Goal: Task Accomplishment & Management: Manage account settings

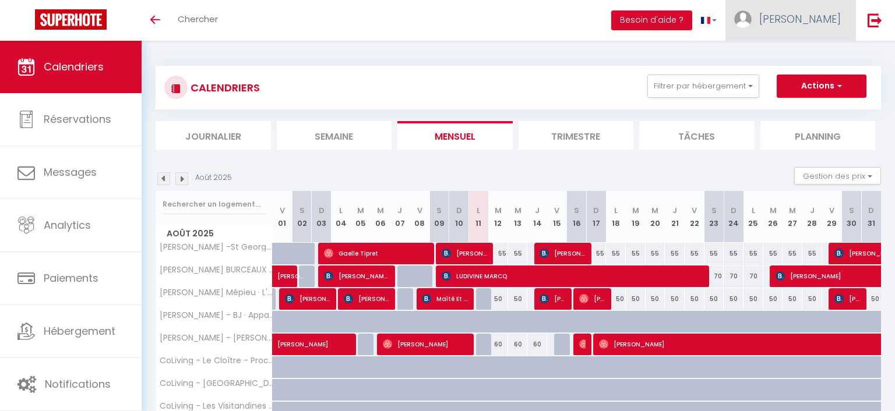
click at [820, 22] on span "[PERSON_NAME]" at bounding box center [800, 19] width 82 height 15
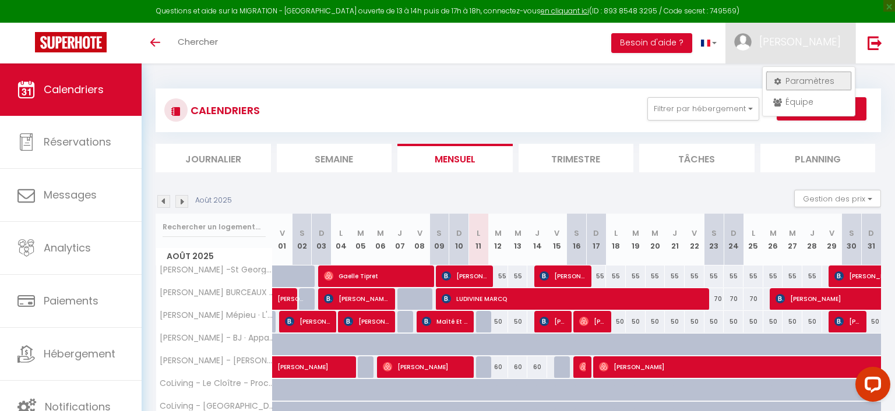
click at [799, 80] on link "Paramètres" at bounding box center [809, 81] width 86 height 20
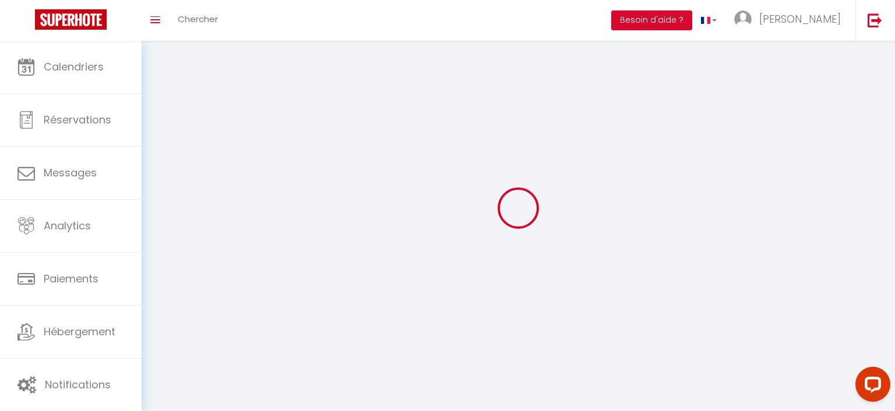
select select
type input "[PERSON_NAME]"
type input "GOYET"
type input "0651709035"
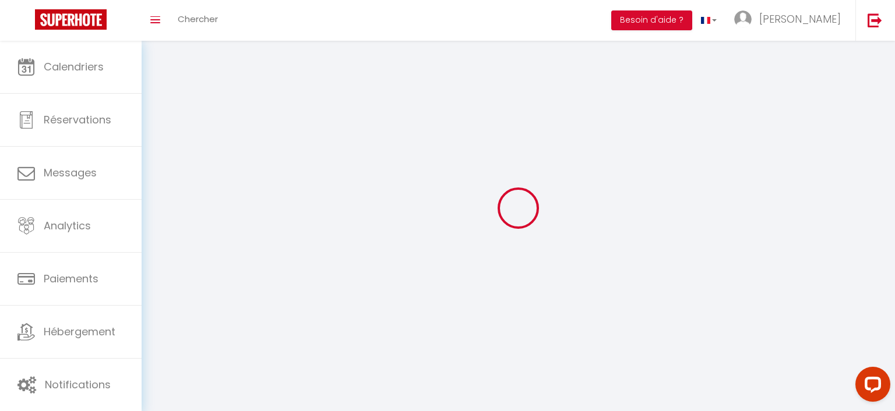
type input "[STREET_ADDRESS]"
type input "38460"
type input "TREPT"
type input "glmYlypIW9oj4c96DbmP33PKy"
type input "a4TGd083LXnhVpnscdMRHtcaO"
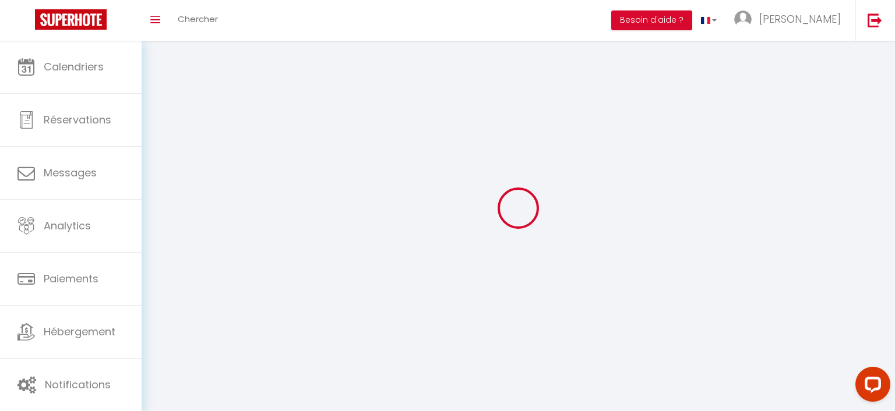
type input "glmYlypIW9oj4c96DbmP33PKy"
type input "a4TGd083LXnhVpnscdMRHtcaO"
type input "[URL][DOMAIN_NAME]"
select select "28"
select select "fr"
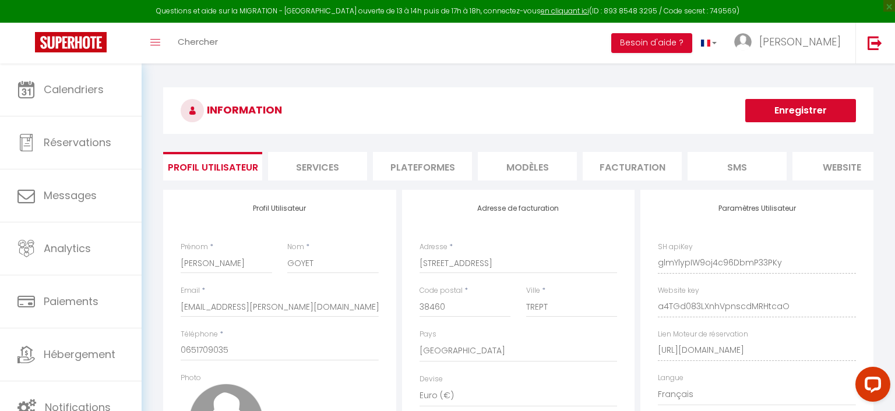
click at [426, 166] on li "Plateformes" at bounding box center [422, 166] width 99 height 29
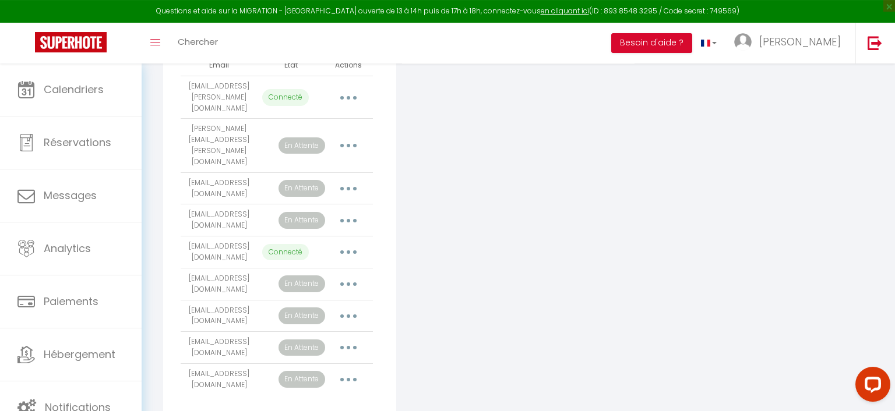
scroll to position [313, 0]
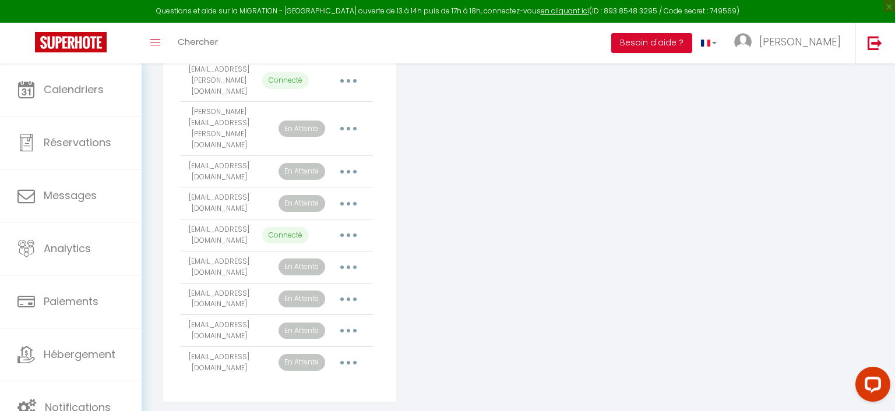
click at [352, 226] on button "button" at bounding box center [348, 235] width 33 height 19
click at [322, 252] on link "Importer les appartements" at bounding box center [297, 262] width 129 height 20
select select "54523"
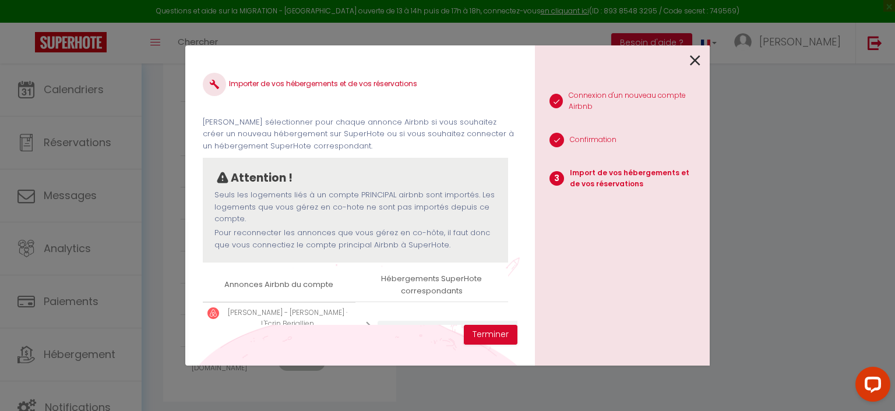
click at [696, 61] on icon at bounding box center [695, 60] width 10 height 17
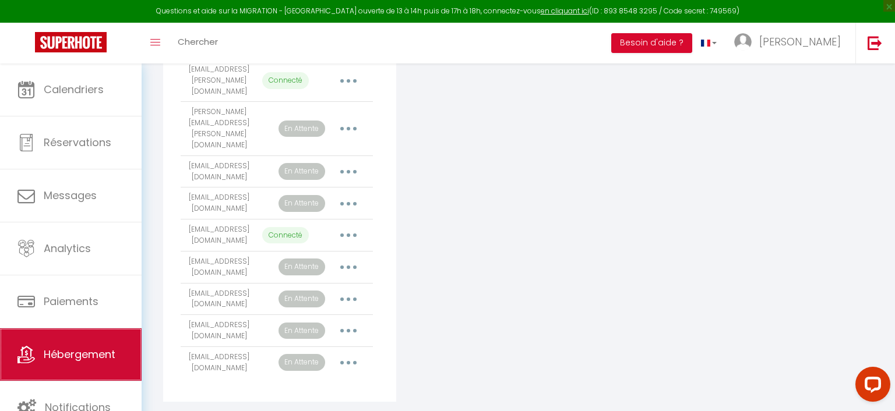
click at [79, 361] on span "Hébergement" at bounding box center [80, 354] width 72 height 15
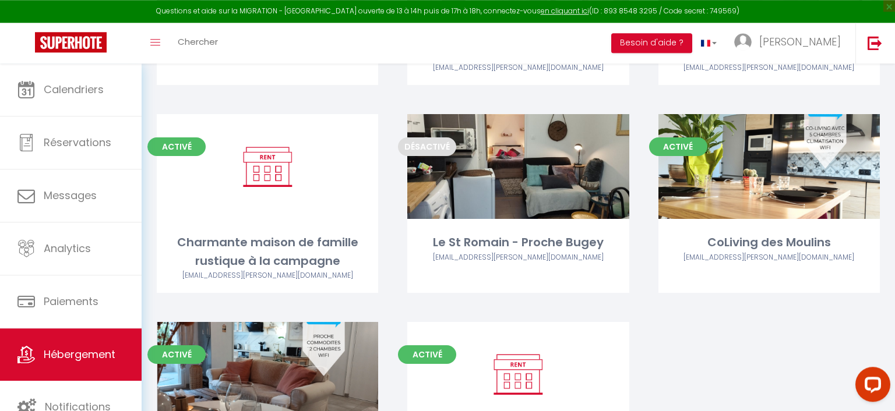
scroll to position [800, 0]
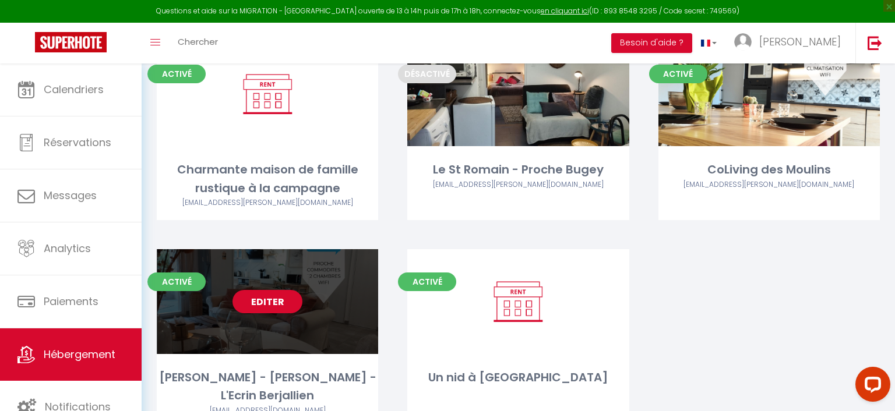
click at [286, 304] on link "Editer" at bounding box center [268, 301] width 70 height 23
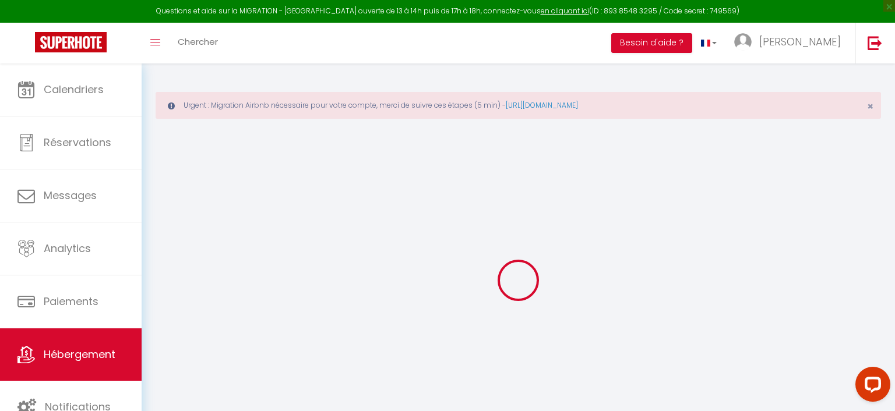
select select "+ 20 %"
checkbox input "false"
checkbox input "true"
checkbox input "false"
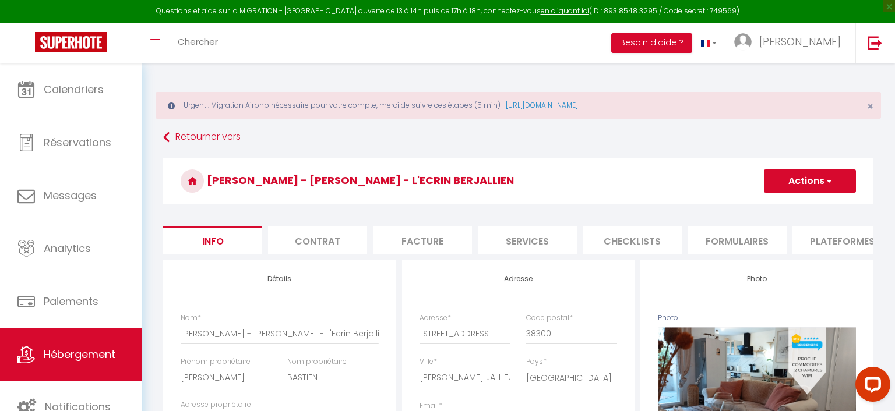
checkbox input "false"
checkbox input "true"
checkbox input "false"
select select "11095-1015980088795921811"
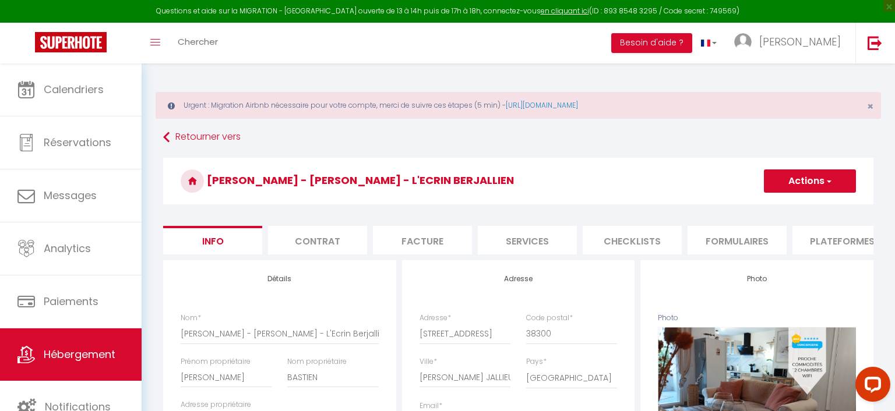
click at [847, 244] on li "Plateformes" at bounding box center [842, 240] width 99 height 29
select select
select select "EUR"
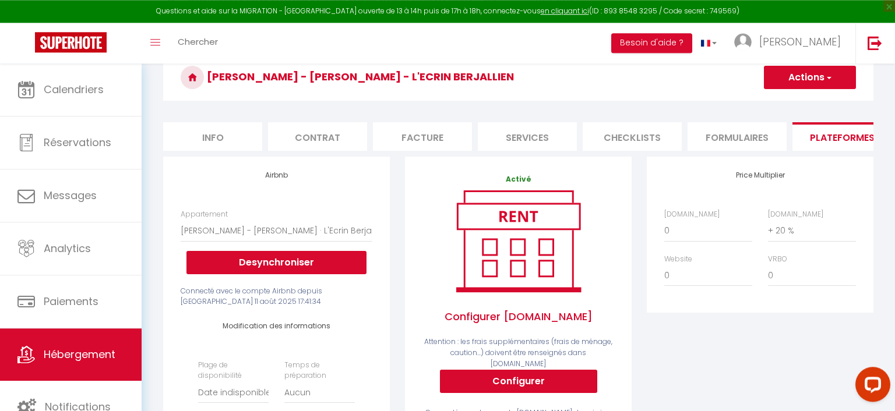
scroll to position [123, 0]
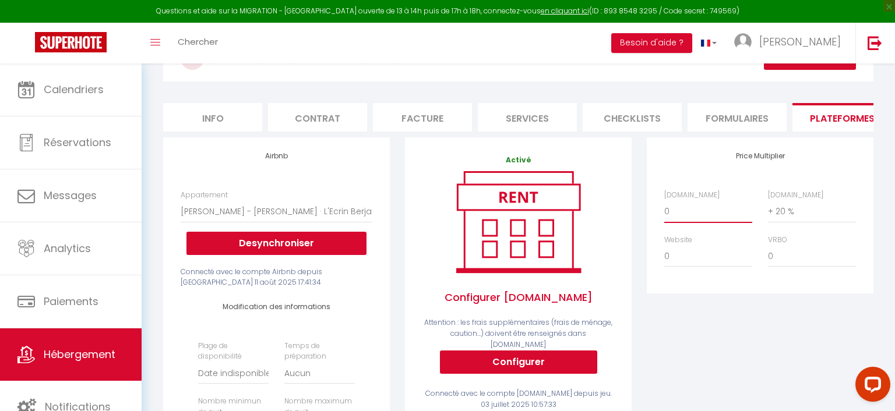
select select "+ 22 %"
click option "+ 22 %" at bounding box center [0, 0] width 0 height 0
click at [736, 349] on div "Price Multiplier [DOMAIN_NAME] 0 + 1 % + 2 % + 3 % + 4 % + 5 % + 6 % + 7 %" at bounding box center [760, 352] width 242 height 429
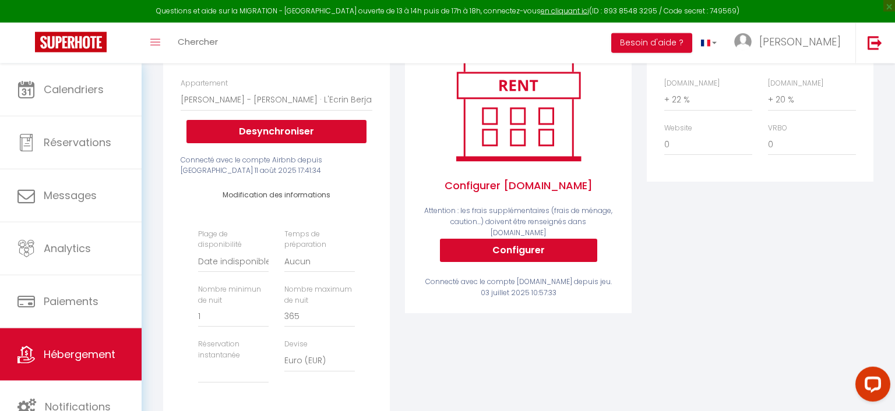
scroll to position [246, 0]
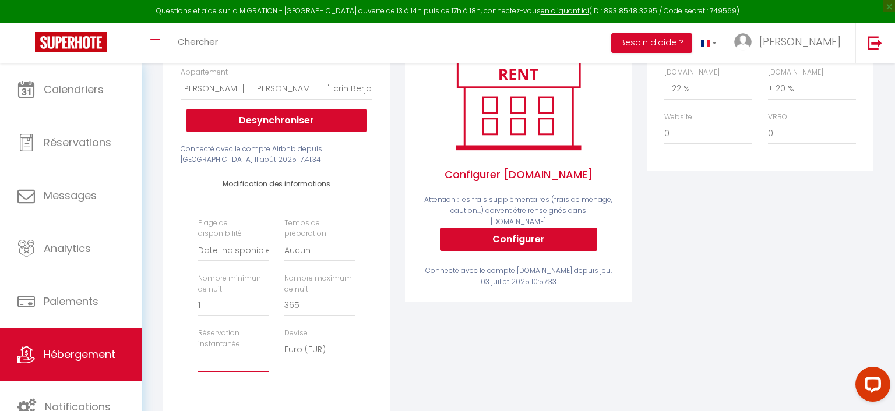
click at [198, 350] on select "Activée Demander des évaluations positives" at bounding box center [233, 361] width 71 height 22
select select "well_reviewed_guests"
click option "Demander des évaluations positives" at bounding box center [0, 0] width 0 height 0
click at [284, 240] on select "Aucun 1 nuit avant et après chaque réservation 2 nuits avant et après chaque ré…" at bounding box center [319, 251] width 71 height 22
click option "Aucun" at bounding box center [0, 0] width 0 height 0
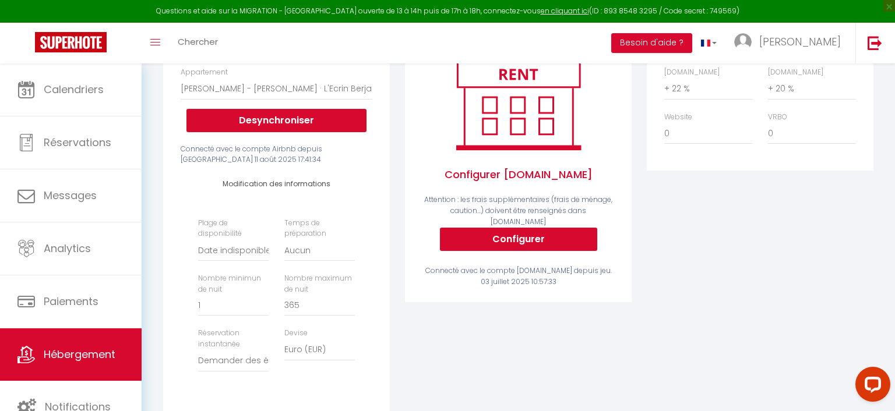
click at [526, 353] on div "Activé Configurer [DOMAIN_NAME] Attention : les frais supplémentaires (frais de…" at bounding box center [518, 229] width 242 height 429
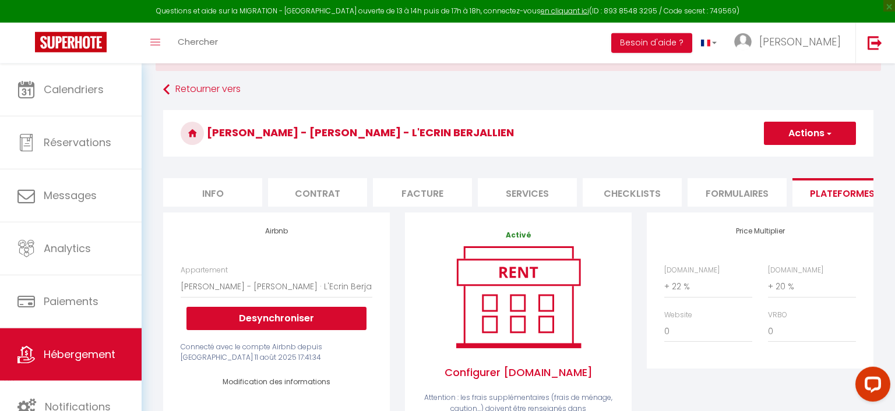
scroll to position [0, 0]
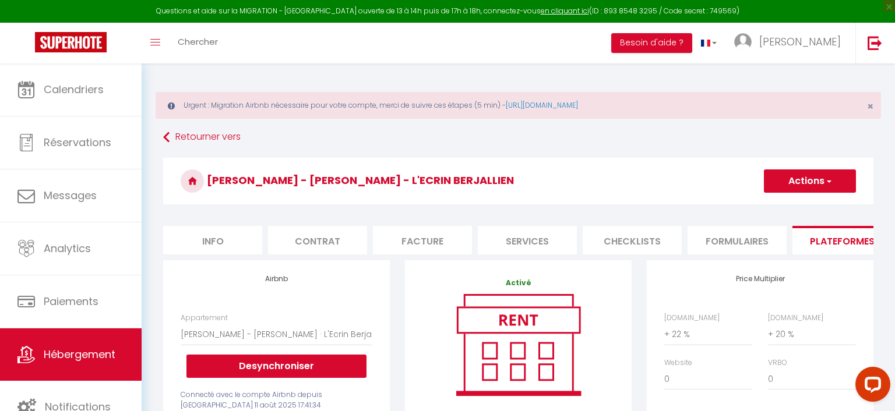
drag, startPoint x: 833, startPoint y: 182, endPoint x: 831, endPoint y: 193, distance: 10.7
click at [833, 182] on button "Actions" at bounding box center [810, 181] width 92 height 23
click at [808, 207] on link "Enregistrer" at bounding box center [810, 206] width 92 height 15
click at [221, 237] on li "Info" at bounding box center [212, 240] width 99 height 29
checkbox input "false"
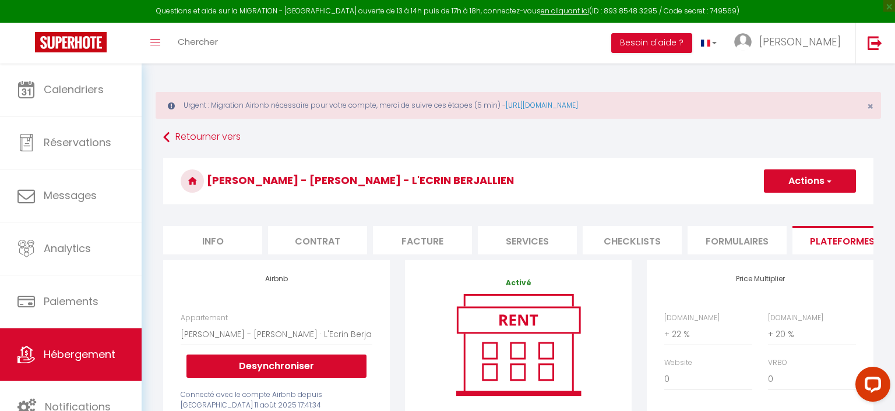
checkbox input "false"
checkbox input "true"
checkbox input "false"
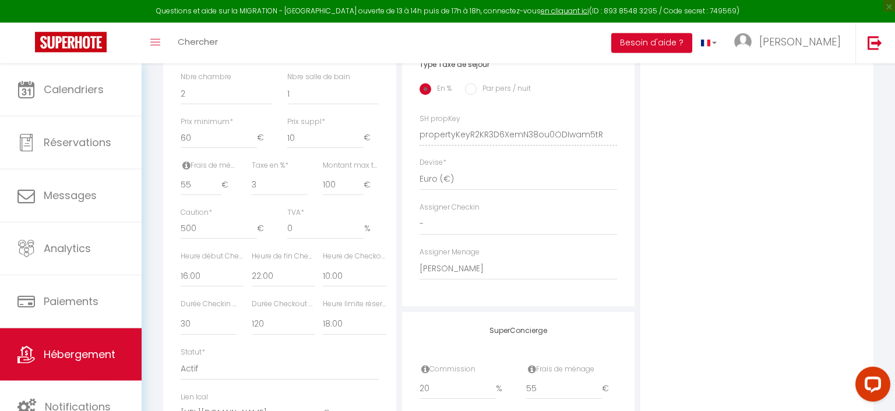
scroll to position [554, 0]
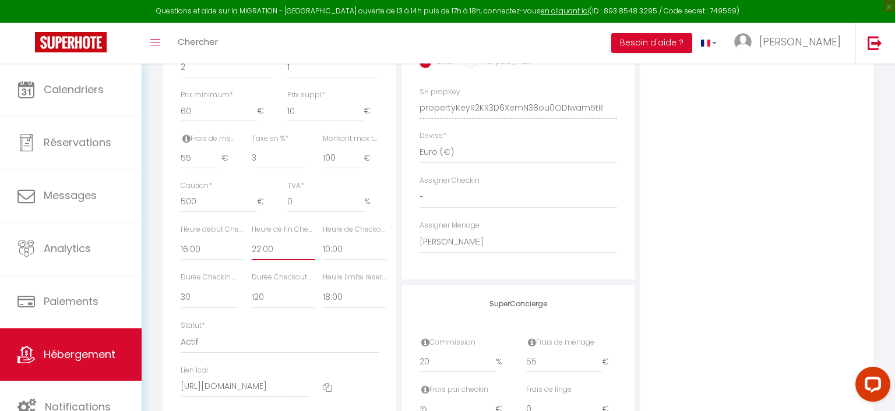
click at [252, 238] on select "00:00 00:15 00:30 00:45 01:00 01:15 01:30 01:45 02:00 02:15 02:30 02:45 03:00" at bounding box center [284, 249] width 64 height 22
select select "21:00"
click option "21:00" at bounding box center [0, 0] width 0 height 0
checkbox input "false"
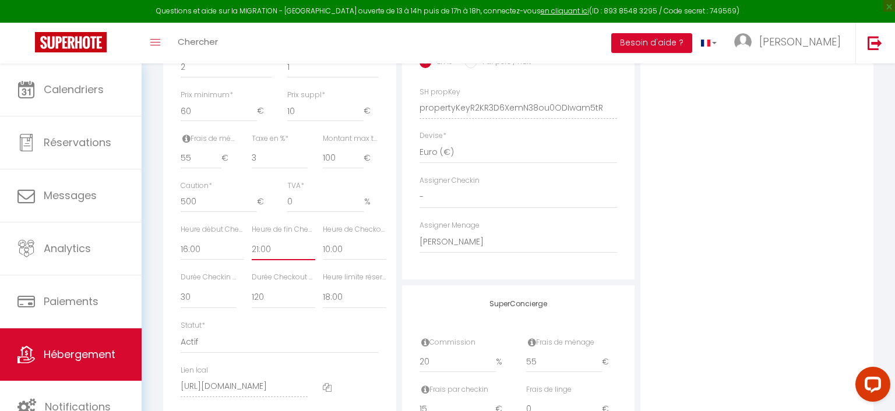
checkbox input "true"
checkbox input "false"
click at [323, 287] on select "Pas de limite 01:00 02:00 03:00 04:00 05:00 06:00 07:00 08:00 09:00 10:00 11:00…" at bounding box center [355, 298] width 64 height 22
select select "14:00"
click option "14:00" at bounding box center [0, 0] width 0 height 0
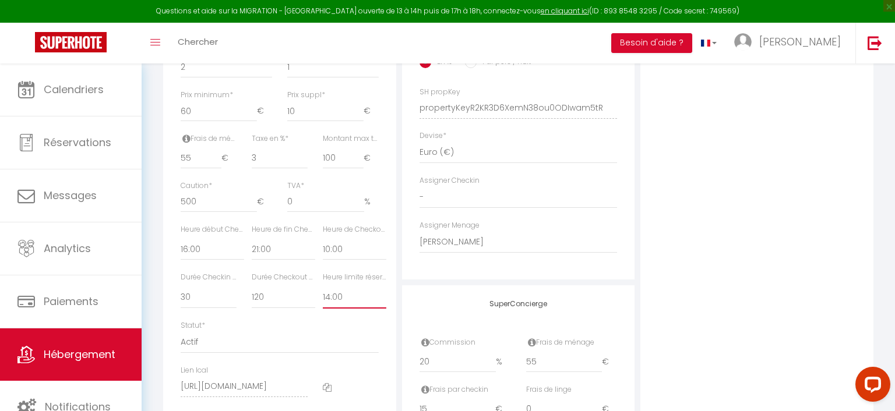
checkbox input "false"
checkbox input "true"
checkbox input "false"
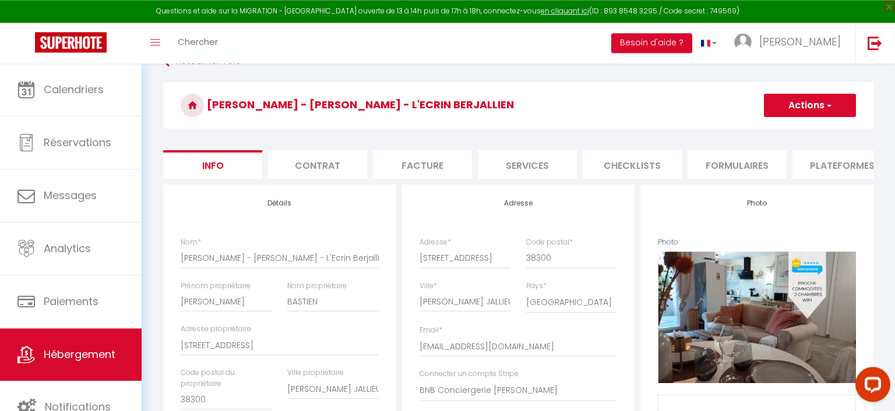
scroll to position [61, 0]
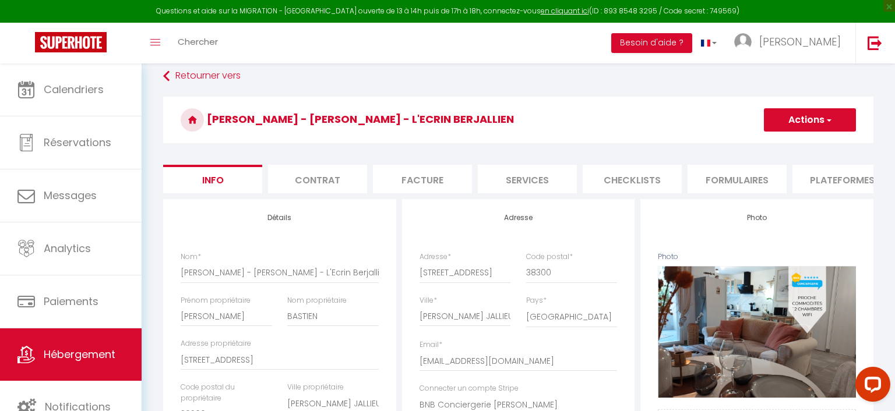
click at [806, 118] on button "Actions" at bounding box center [810, 119] width 92 height 23
click at [777, 147] on input "Enregistrer" at bounding box center [764, 146] width 43 height 12
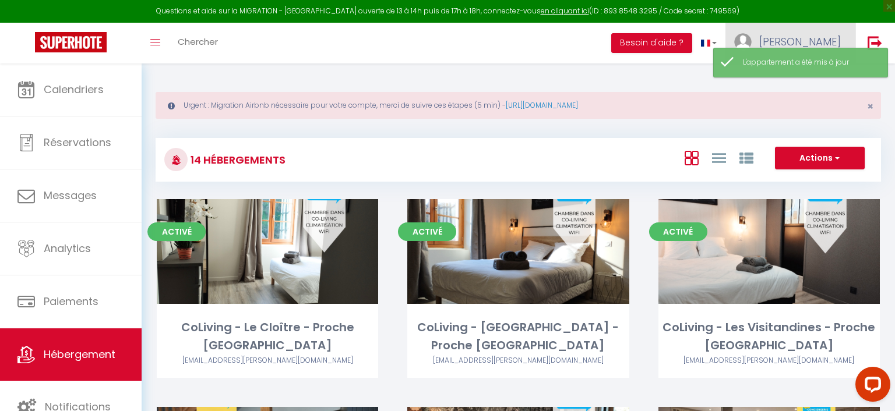
click at [838, 33] on link "[PERSON_NAME]" at bounding box center [791, 43] width 130 height 41
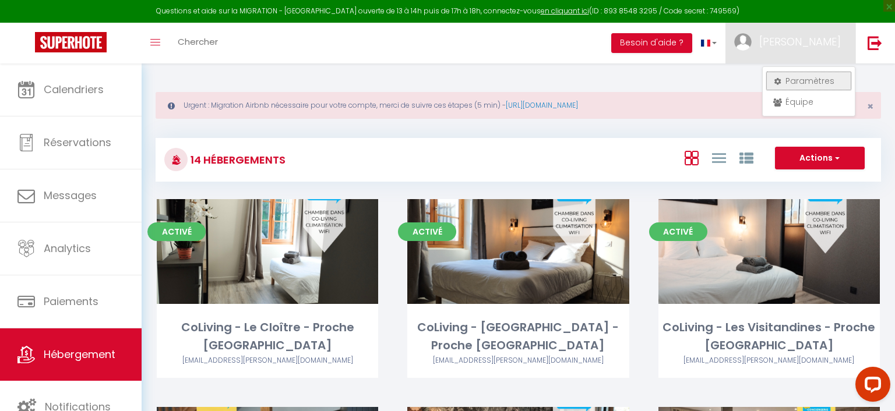
click at [827, 79] on link "Paramètres" at bounding box center [809, 81] width 86 height 20
select select "fr"
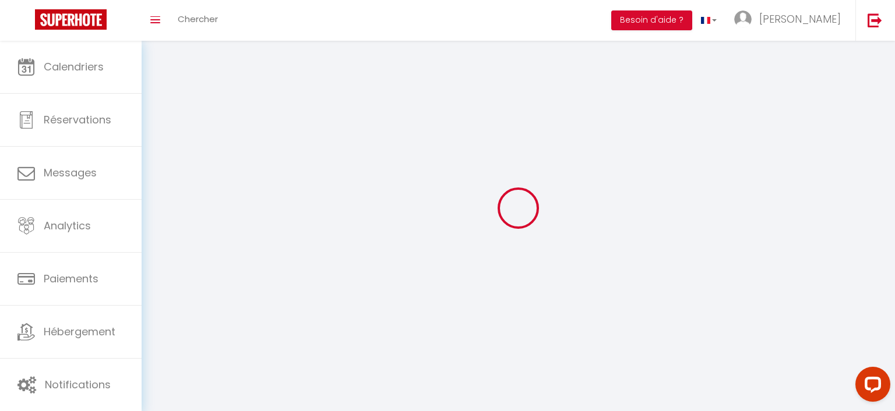
select select
type input "[PERSON_NAME]"
type input "GOYET"
type input "0651709035"
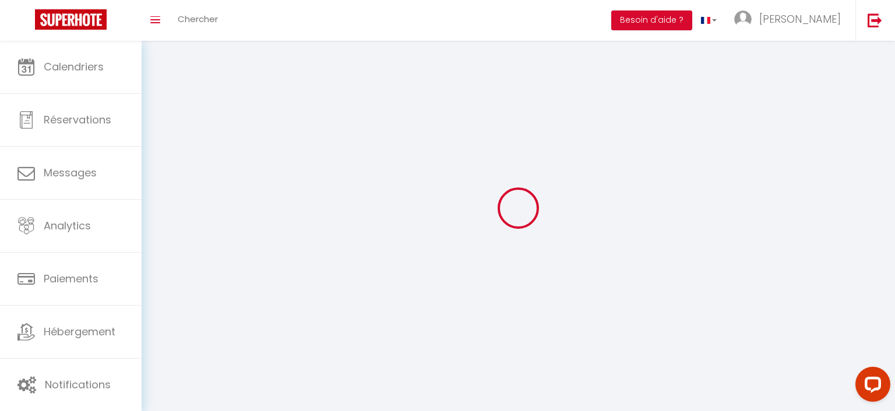
type input "[STREET_ADDRESS]"
type input "38460"
type input "TREPT"
type input "glmYlypIW9oj4c96DbmP33PKy"
type input "a4TGd083LXnhVpnscdMRHtcaO"
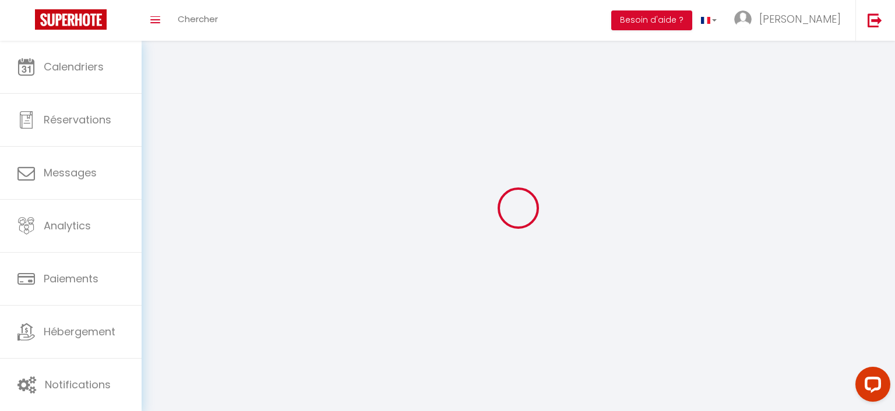
type input "[URL][DOMAIN_NAME]"
select select "1"
select select "28"
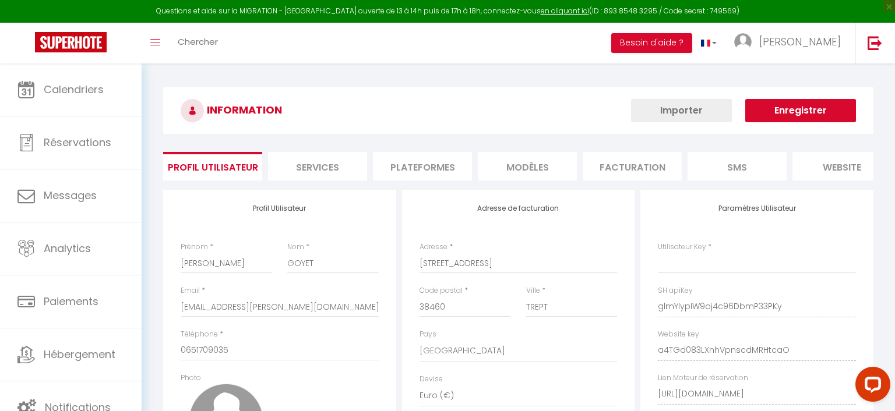
type input "glmYlypIW9oj4c96DbmP33PKy"
type input "a4TGd083LXnhVpnscdMRHtcaO"
type input "[URL][DOMAIN_NAME]"
select select "fr"
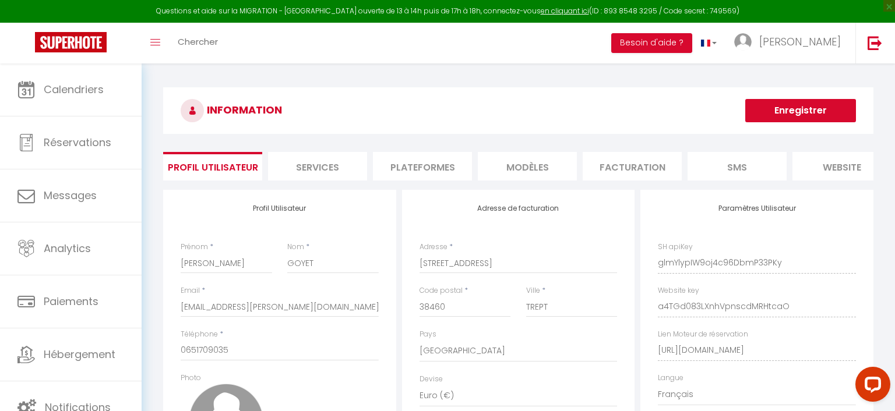
click at [438, 167] on li "Plateformes" at bounding box center [422, 166] width 99 height 29
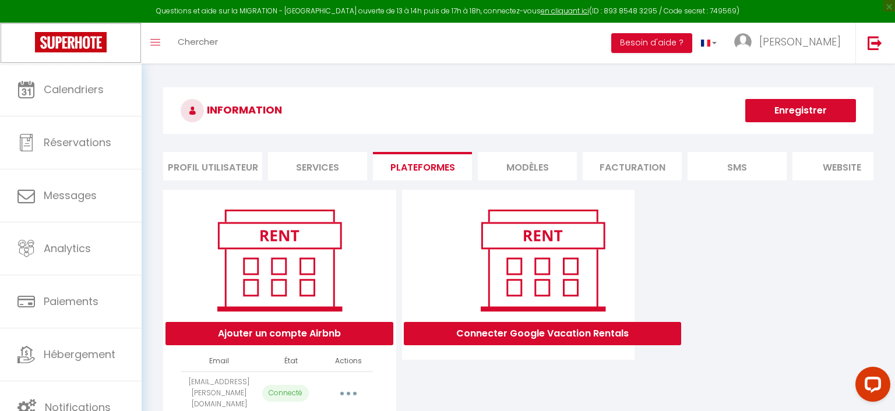
click at [85, 50] on img at bounding box center [71, 42] width 72 height 20
